Goal: Transaction & Acquisition: Obtain resource

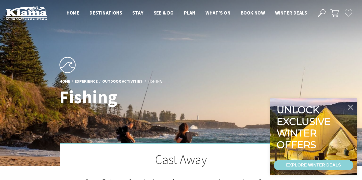
scroll to position [99, 361]
click at [304, 167] on div "EXPLORE WINTER DEALS" at bounding box center [313, 165] width 55 height 10
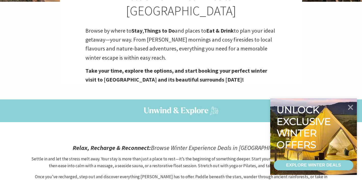
scroll to position [128, 0]
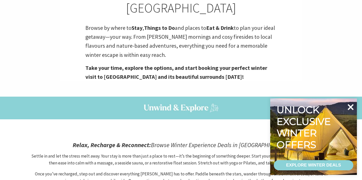
click at [354, 107] on icon at bounding box center [350, 107] width 12 height 12
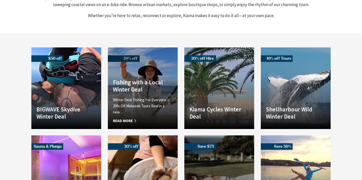
scroll to position [300, 0]
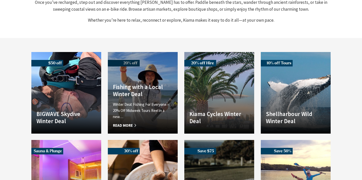
click at [143, 83] on h4 "Fishing with a Local Winter Deal" at bounding box center [143, 90] width 60 height 14
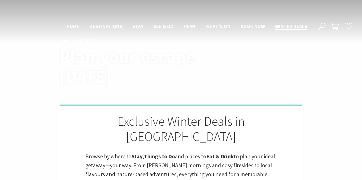
scroll to position [300, 0]
